Goal: Transaction & Acquisition: Purchase product/service

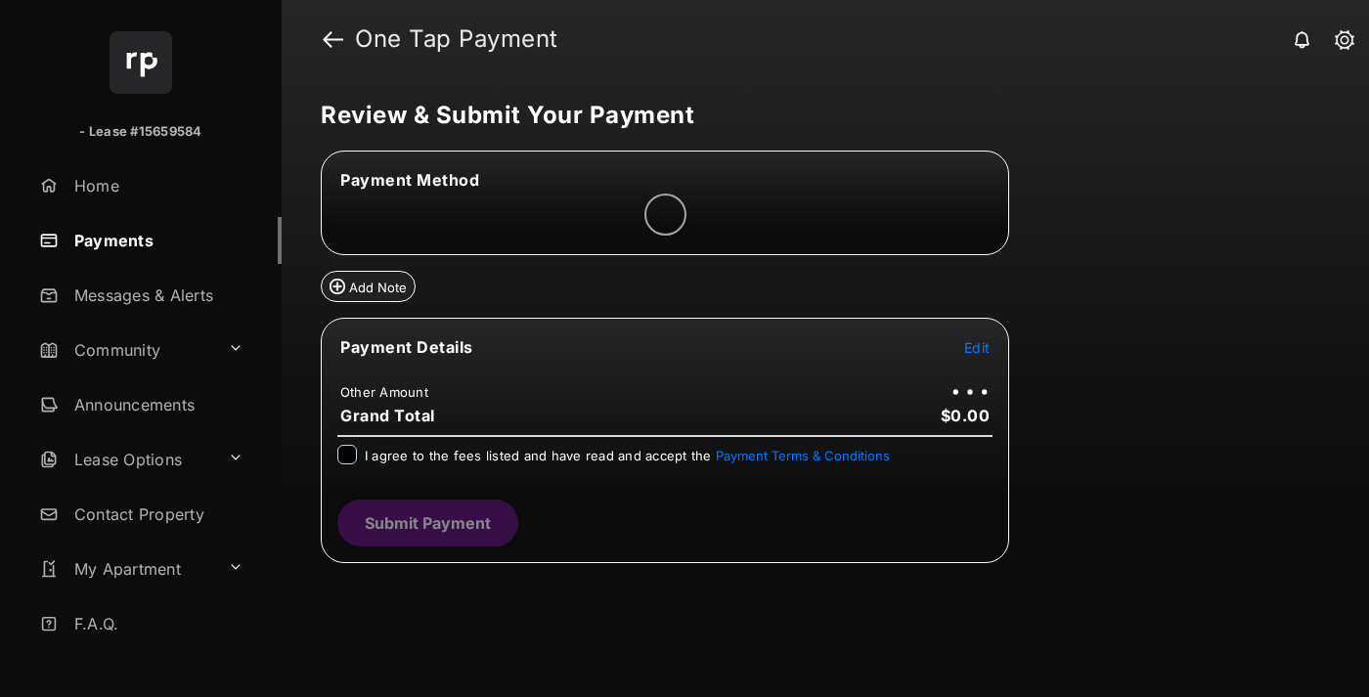
click at [977, 347] on span "Edit" at bounding box center [976, 347] width 25 height 17
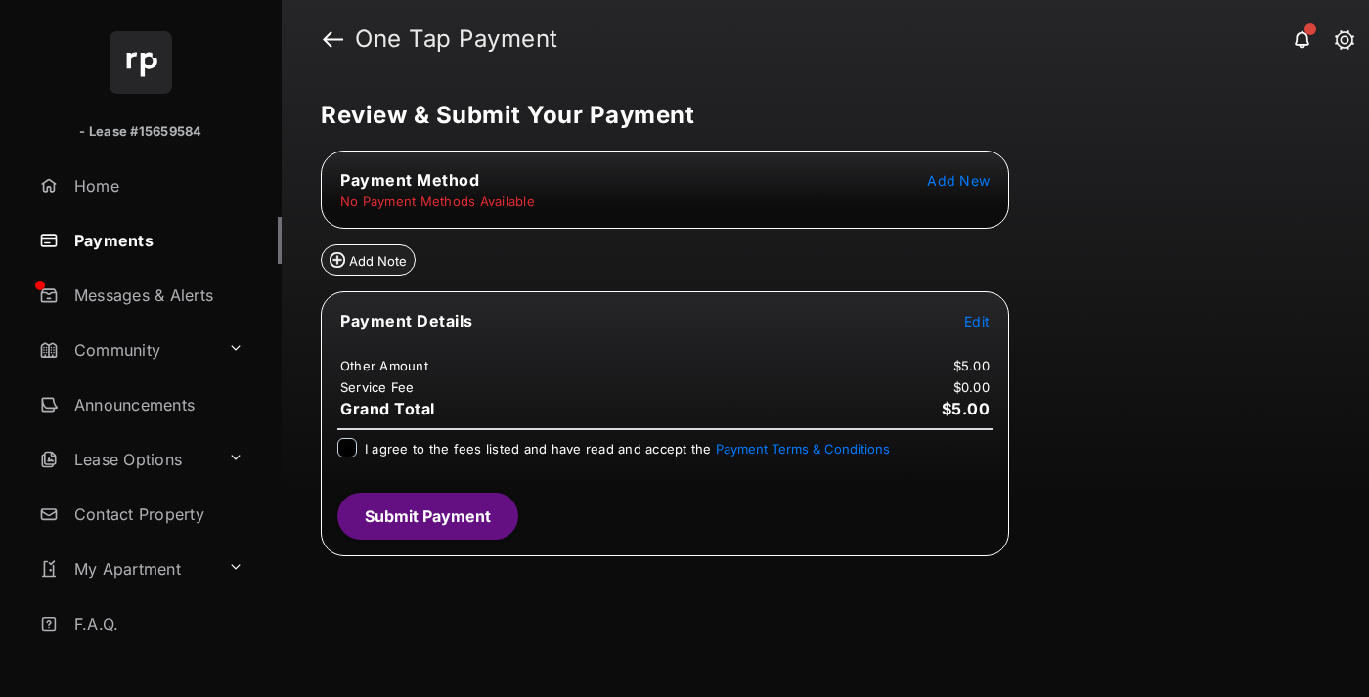
click at [673, 269] on div "Add Note" at bounding box center [665, 252] width 688 height 47
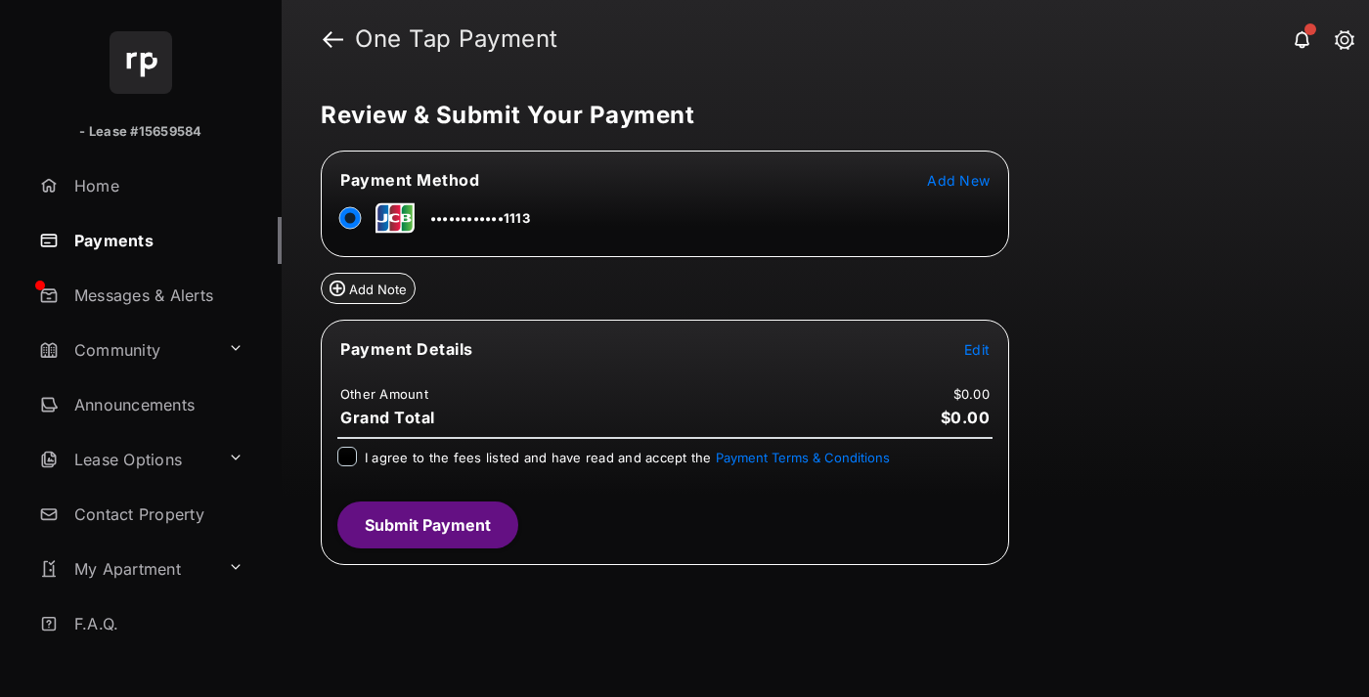
click at [978, 360] on tr "Payment Details Edit" at bounding box center [665, 360] width 683 height 45
click at [980, 350] on span "Edit" at bounding box center [976, 349] width 25 height 17
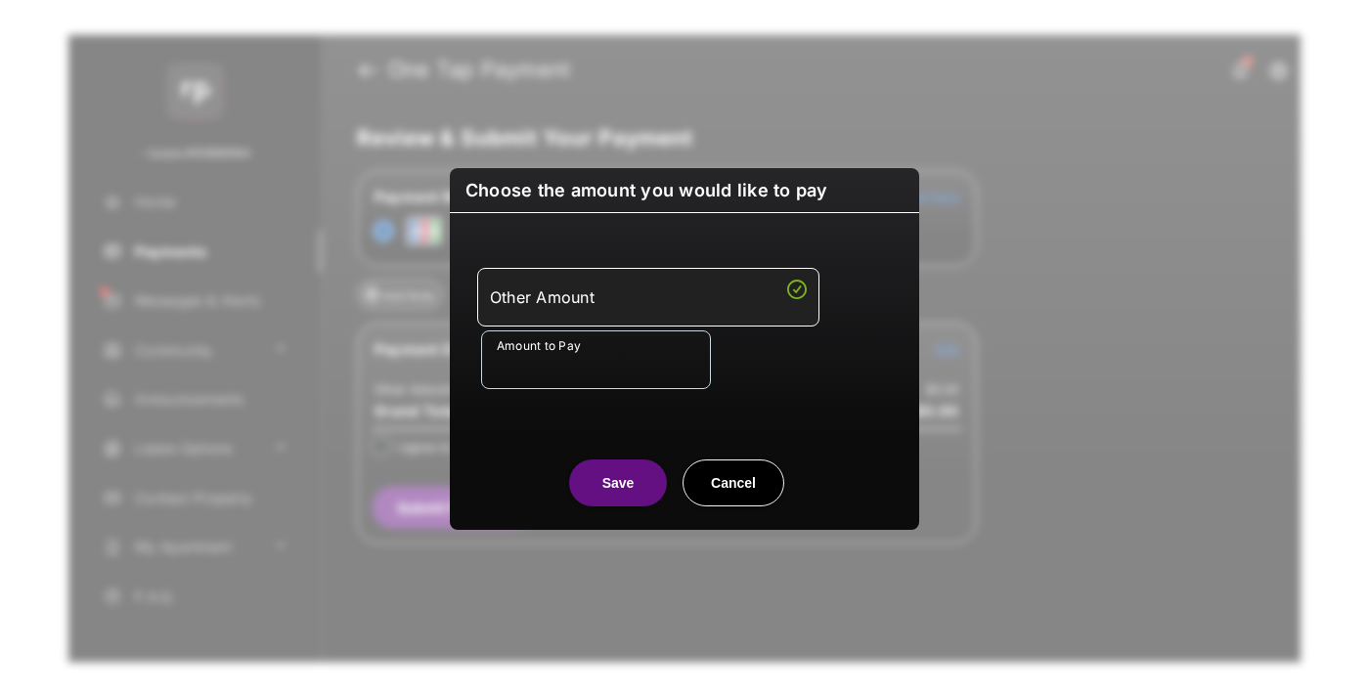
click at [626, 363] on input "Amount to Pay" at bounding box center [596, 360] width 230 height 59
type input "****"
click at [637, 479] on button "Save" at bounding box center [618, 483] width 98 height 47
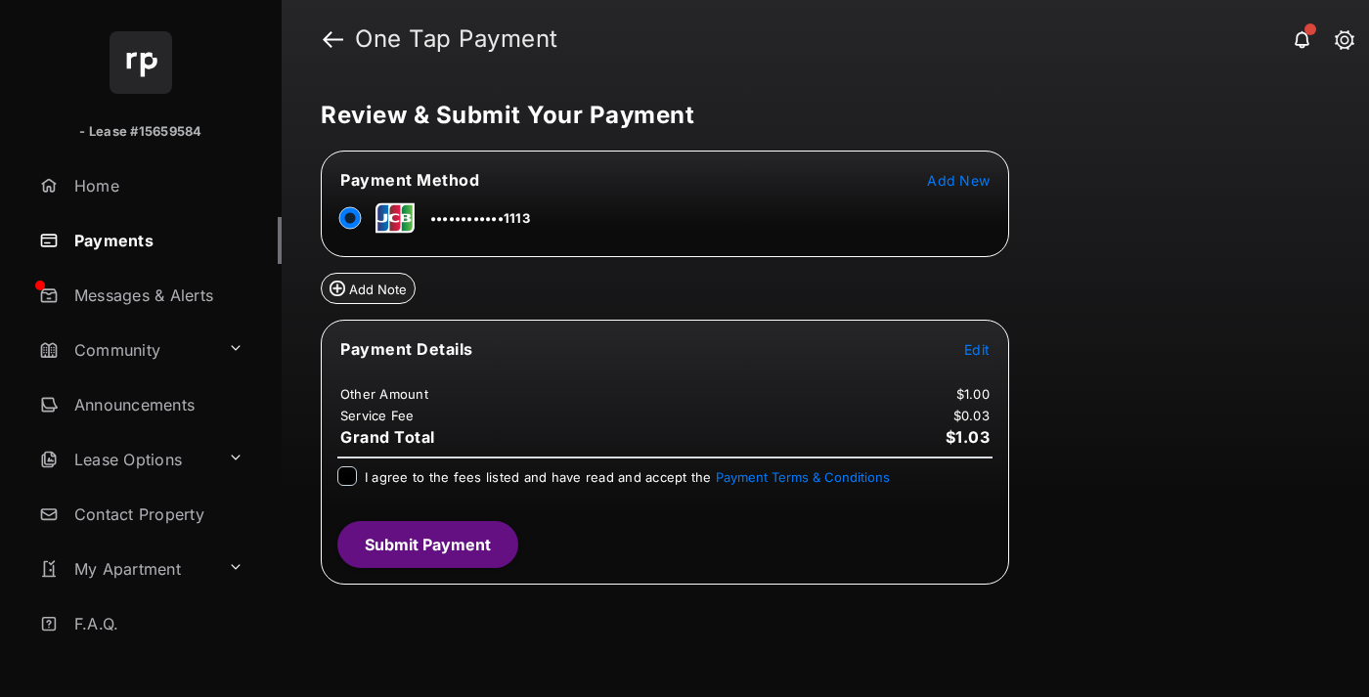
click at [977, 349] on span "Edit" at bounding box center [976, 349] width 25 height 17
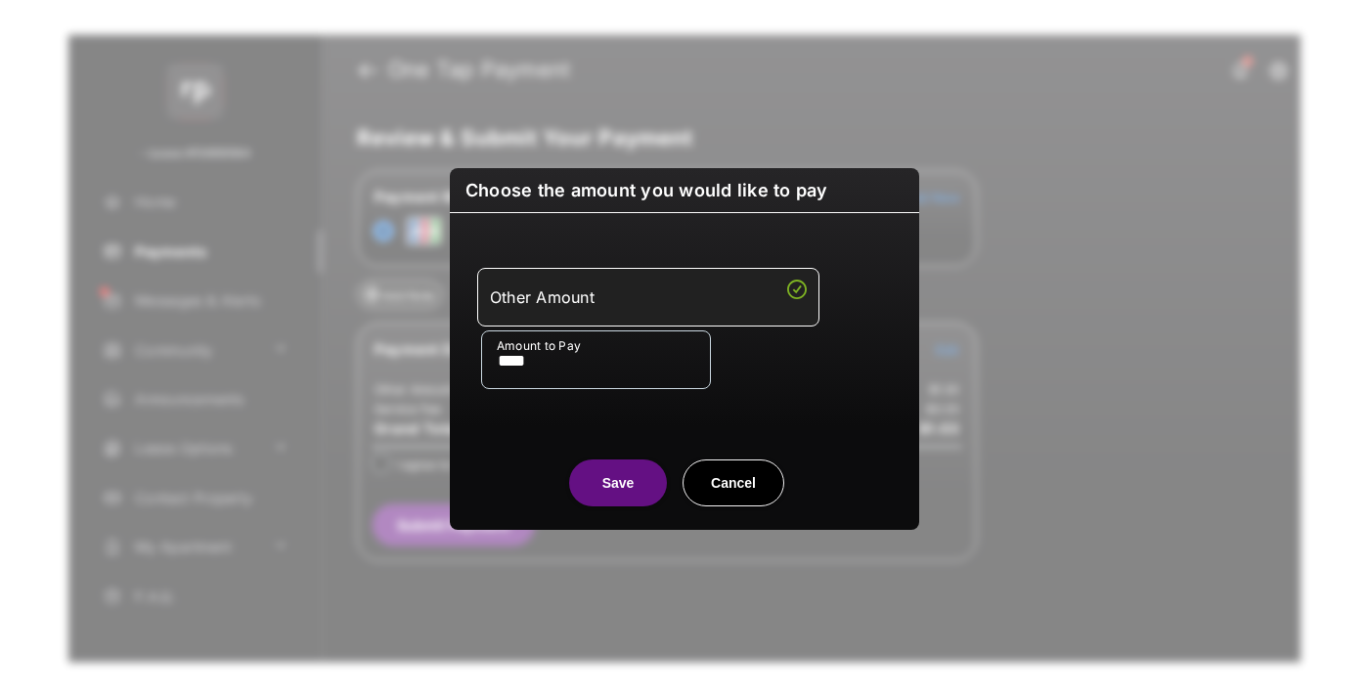
click at [618, 482] on button "Save" at bounding box center [618, 483] width 98 height 47
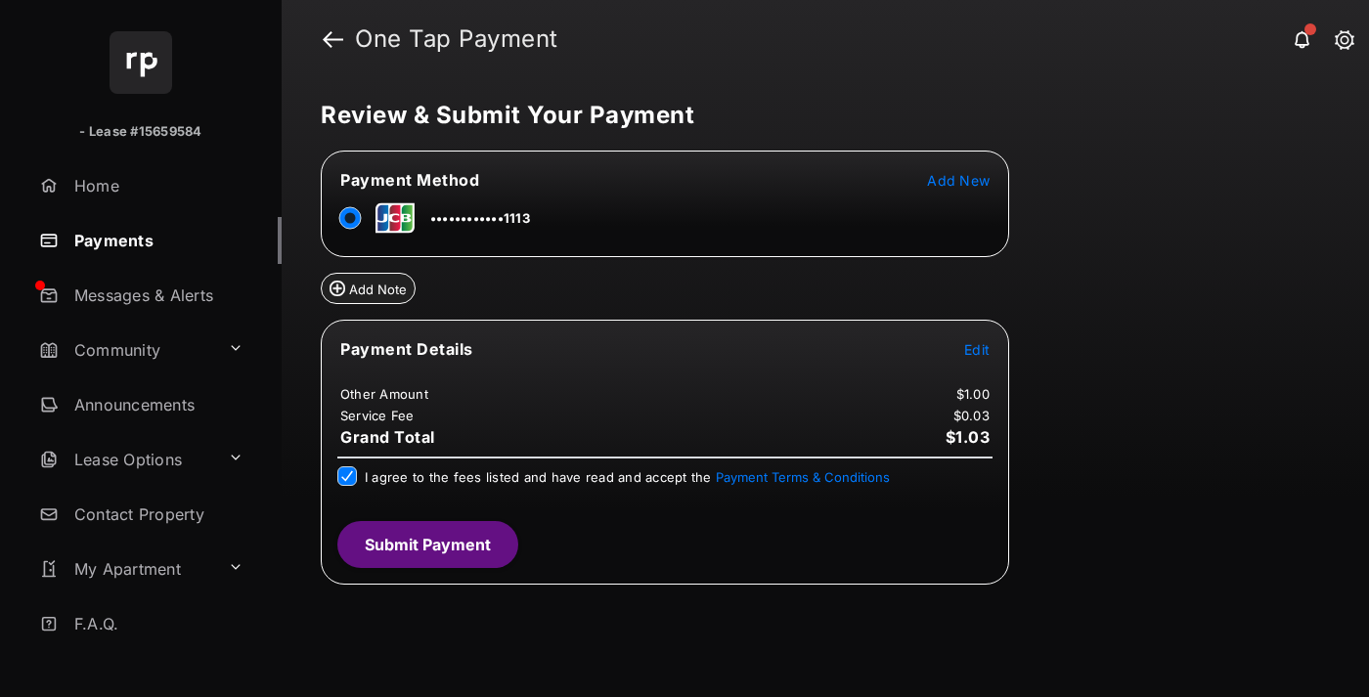
click at [426, 544] on button "Submit Payment" at bounding box center [427, 544] width 181 height 47
